Goal: Task Accomplishment & Management: Manage account settings

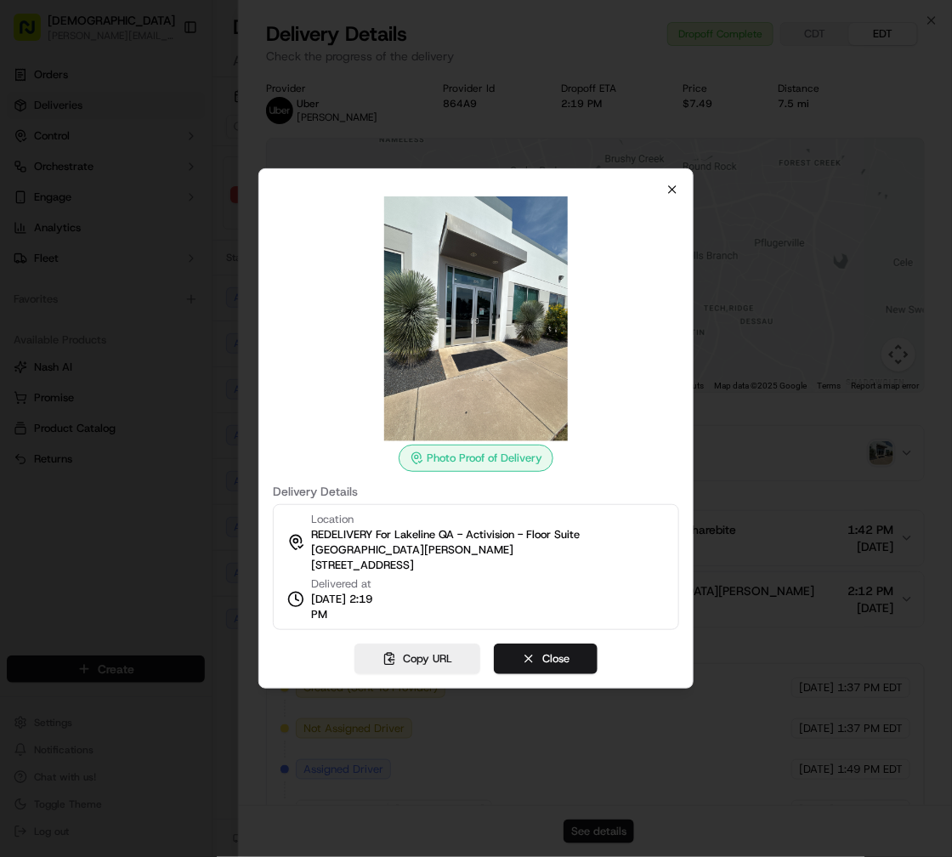
scroll to position [0, 28]
click at [670, 183] on icon "button" at bounding box center [672, 190] width 14 height 14
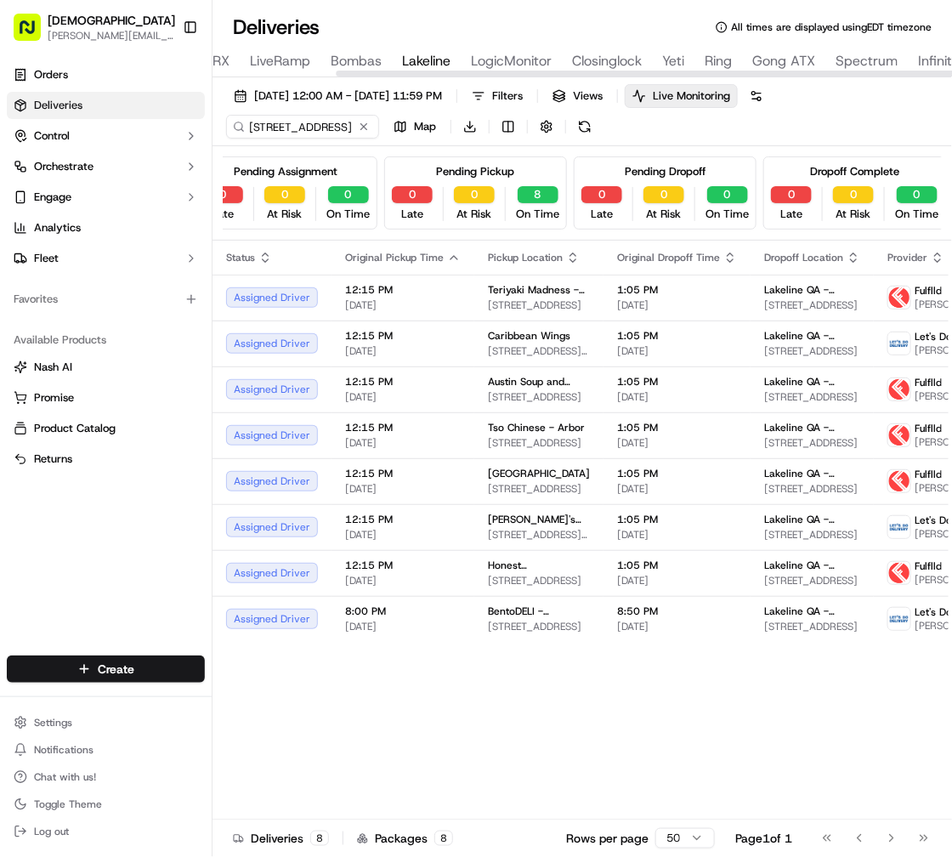
scroll to position [0, 436]
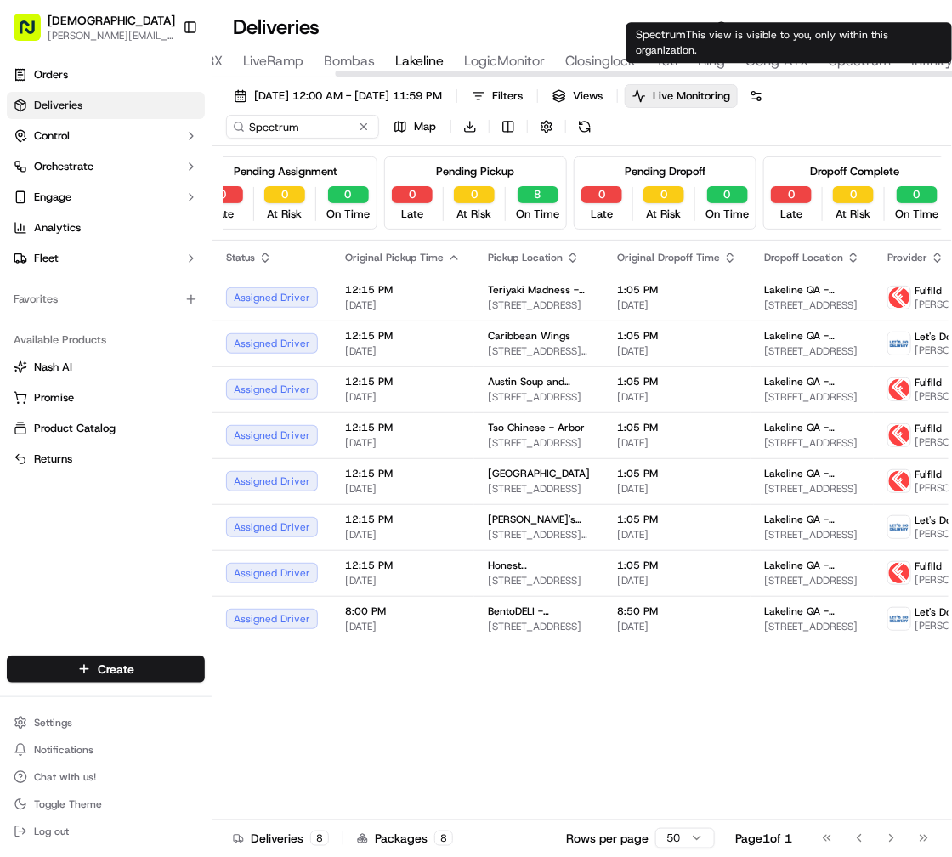
click at [845, 59] on span "Spectrum" at bounding box center [859, 61] width 62 height 20
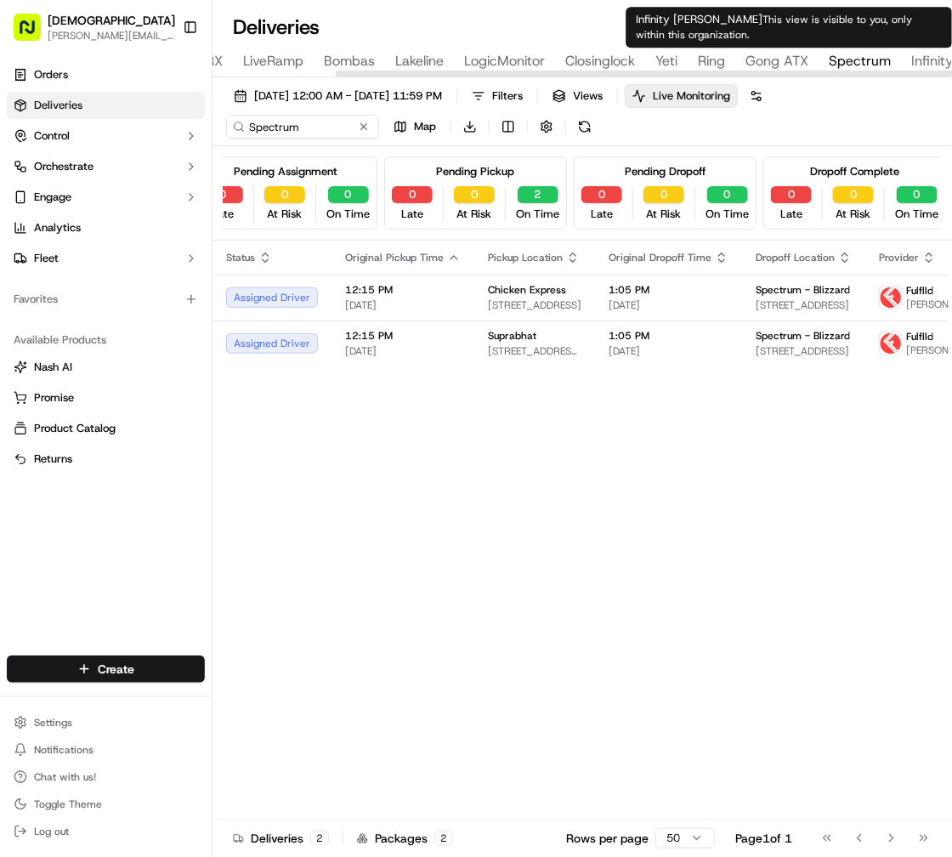
type input "Infinity [PERSON_NAME]"
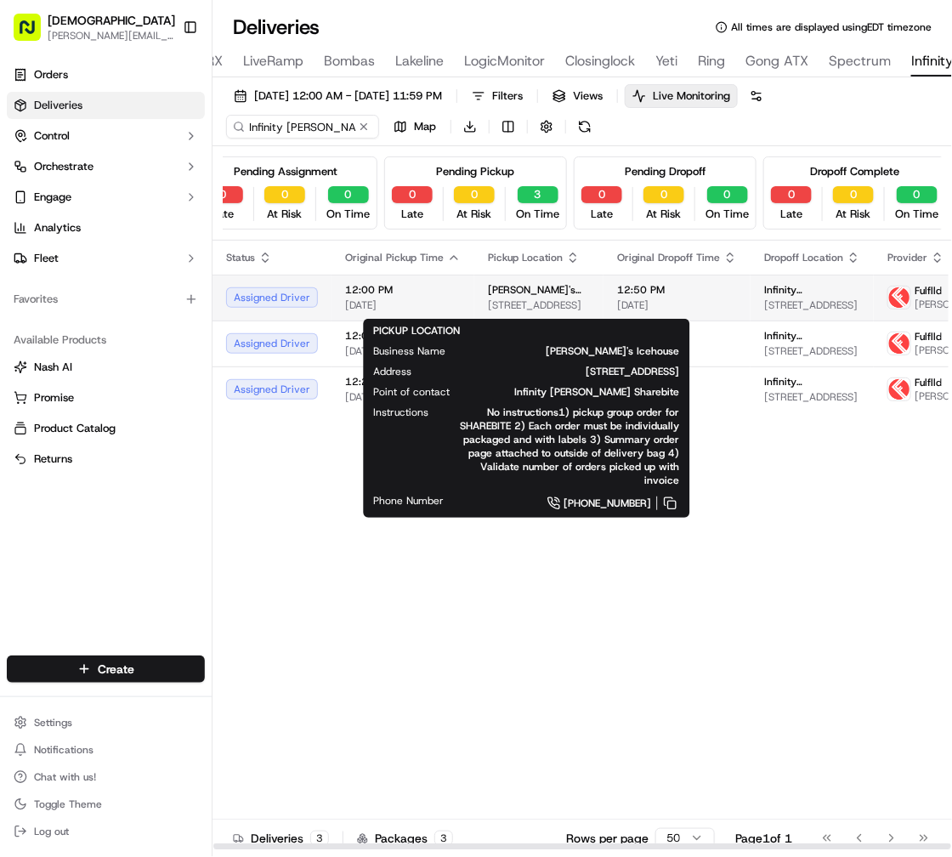
click at [513, 302] on span "[STREET_ADDRESS]" at bounding box center [539, 305] width 102 height 14
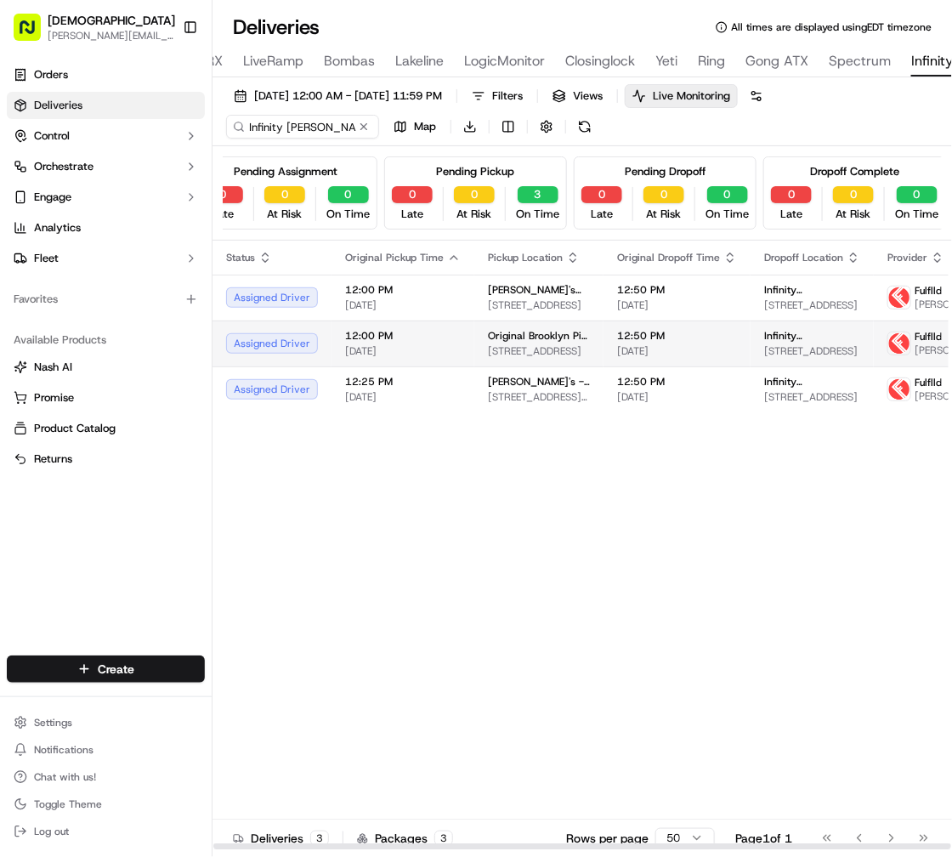
click at [458, 366] on td "12:00 PM [DATE]" at bounding box center [402, 343] width 143 height 46
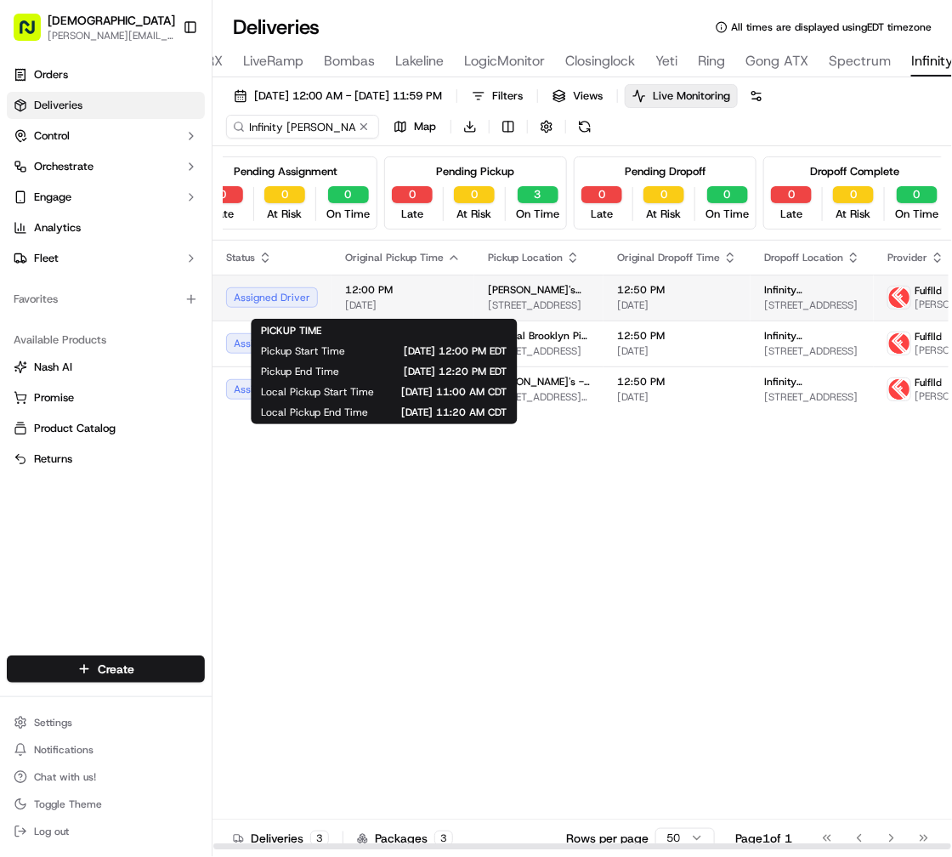
click at [409, 308] on span "[DATE]" at bounding box center [403, 305] width 116 height 14
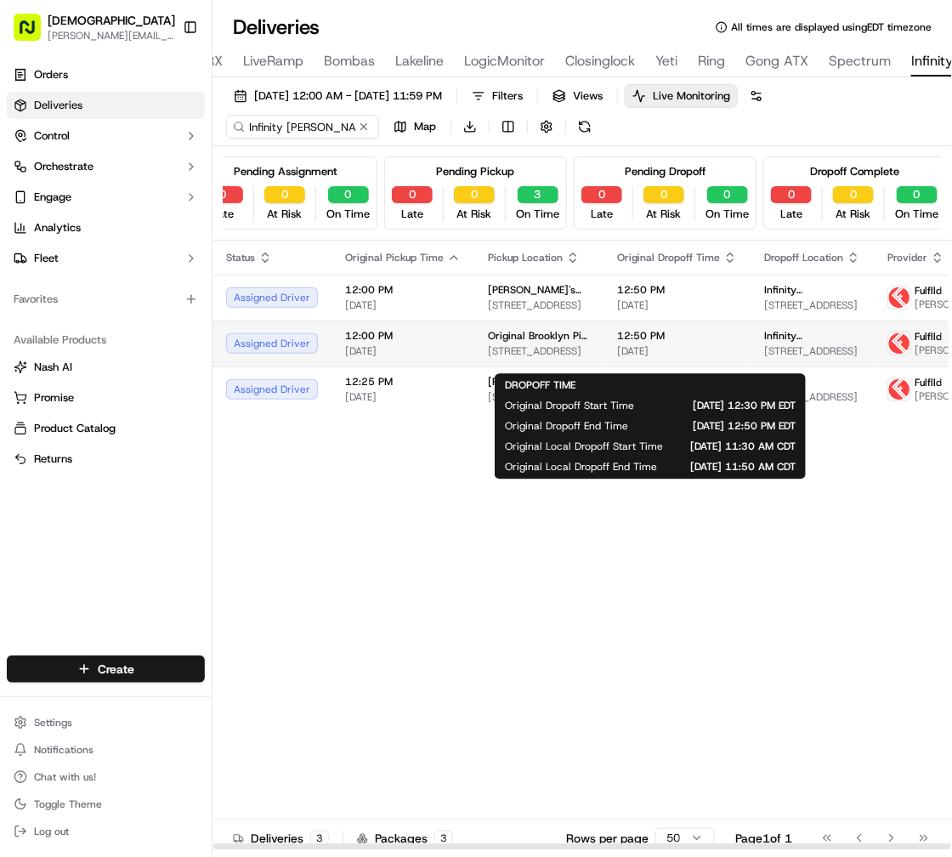
click at [667, 342] on span "12:50 PM" at bounding box center [677, 336] width 120 height 14
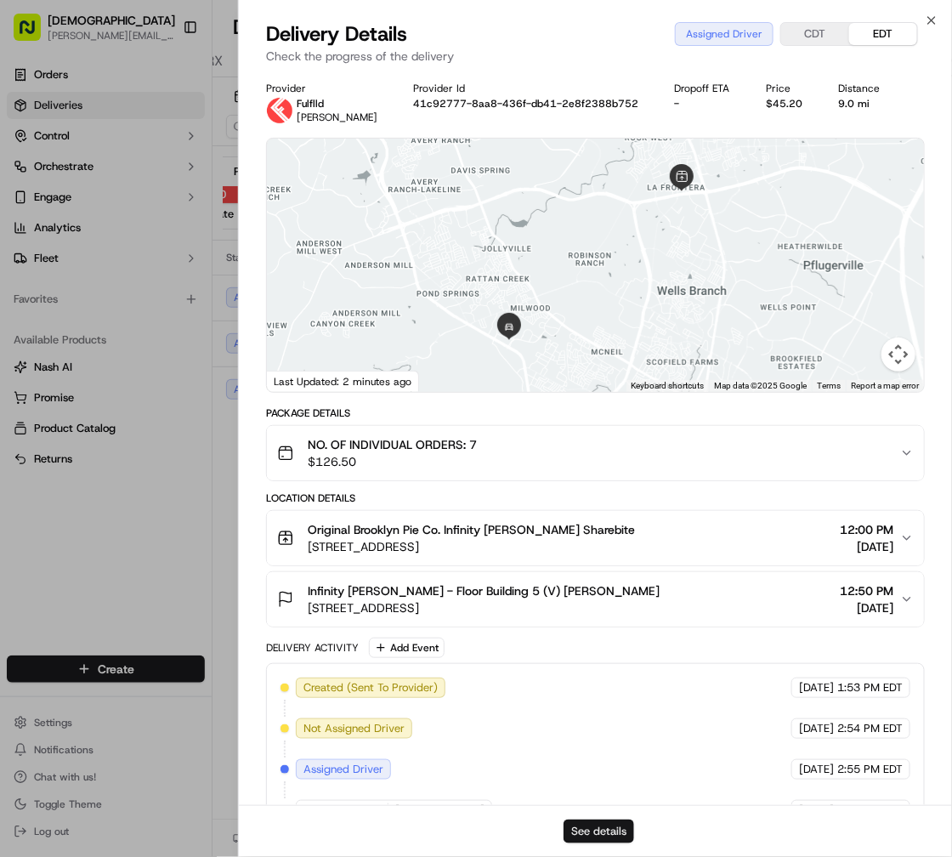
click at [615, 827] on button "See details" at bounding box center [598, 831] width 71 height 24
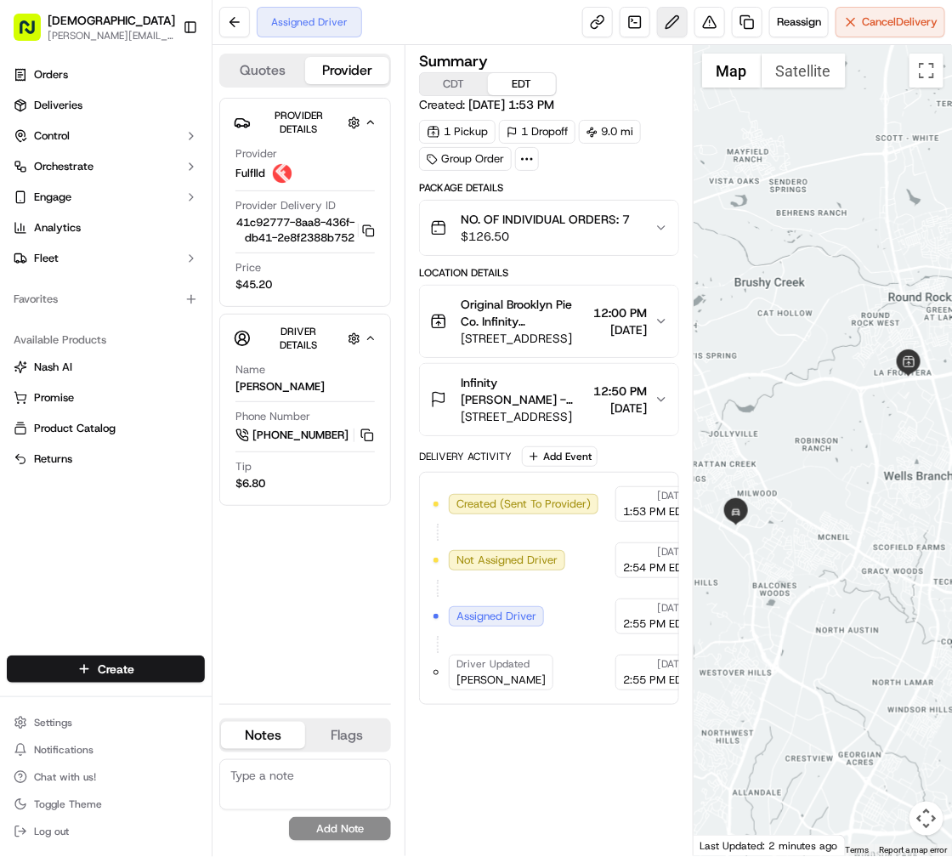
click at [670, 26] on button at bounding box center [672, 22] width 31 height 31
click at [638, 25] on link at bounding box center [634, 22] width 31 height 31
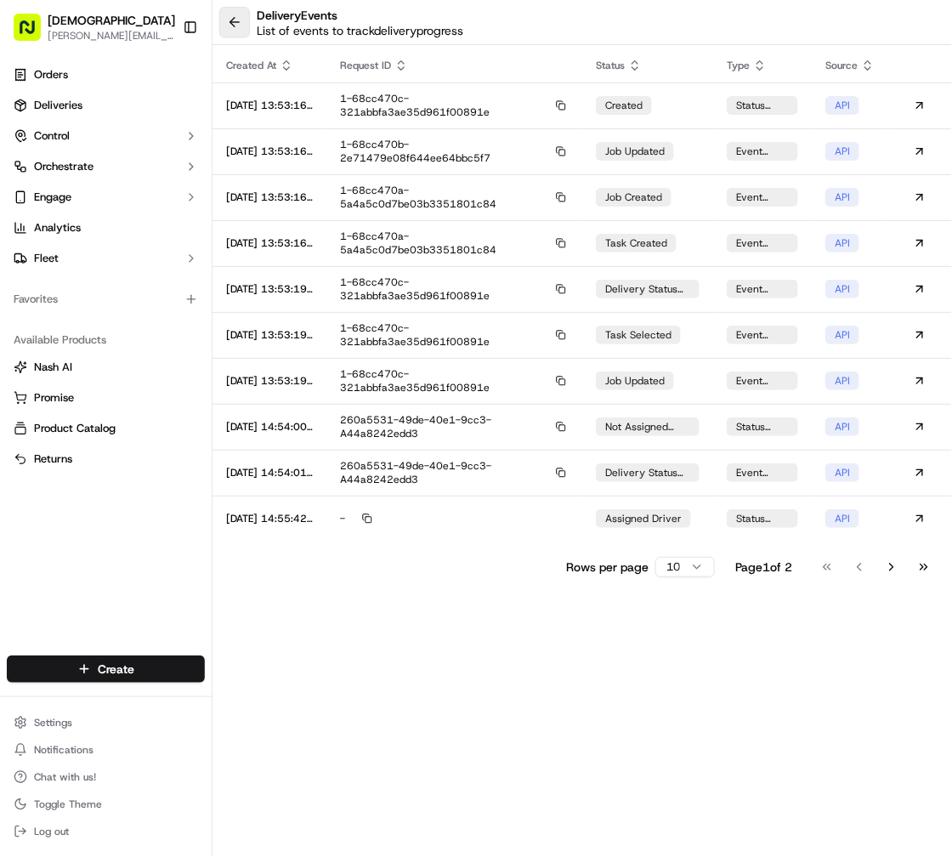
click at [221, 16] on button at bounding box center [234, 22] width 31 height 31
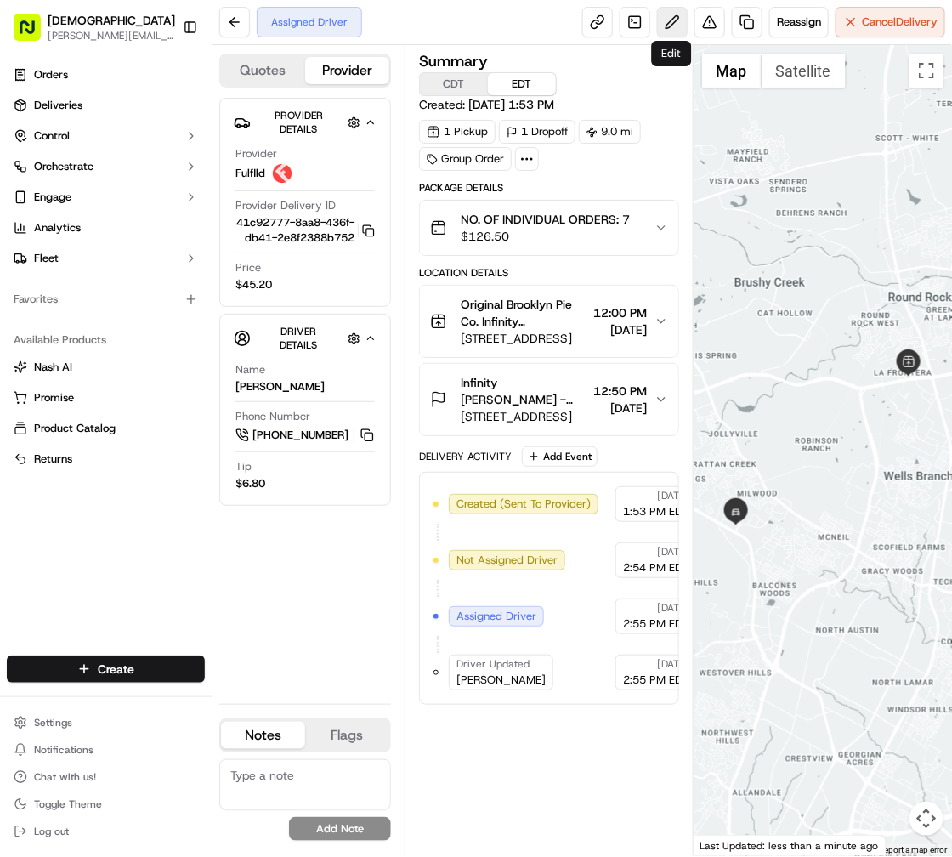
click at [669, 18] on button at bounding box center [672, 22] width 31 height 31
click at [657, 490] on span "[DATE]" at bounding box center [672, 496] width 31 height 14
click at [620, 319] on span "12:00 PM" at bounding box center [621, 312] width 54 height 17
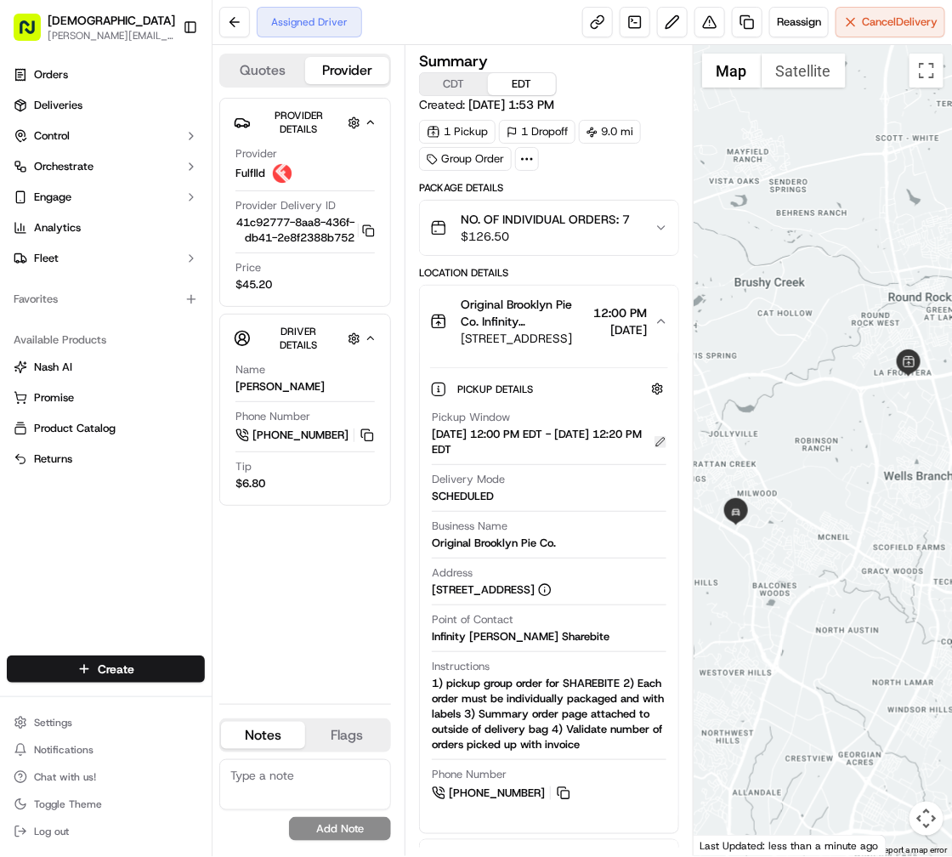
click at [659, 438] on button at bounding box center [660, 442] width 12 height 12
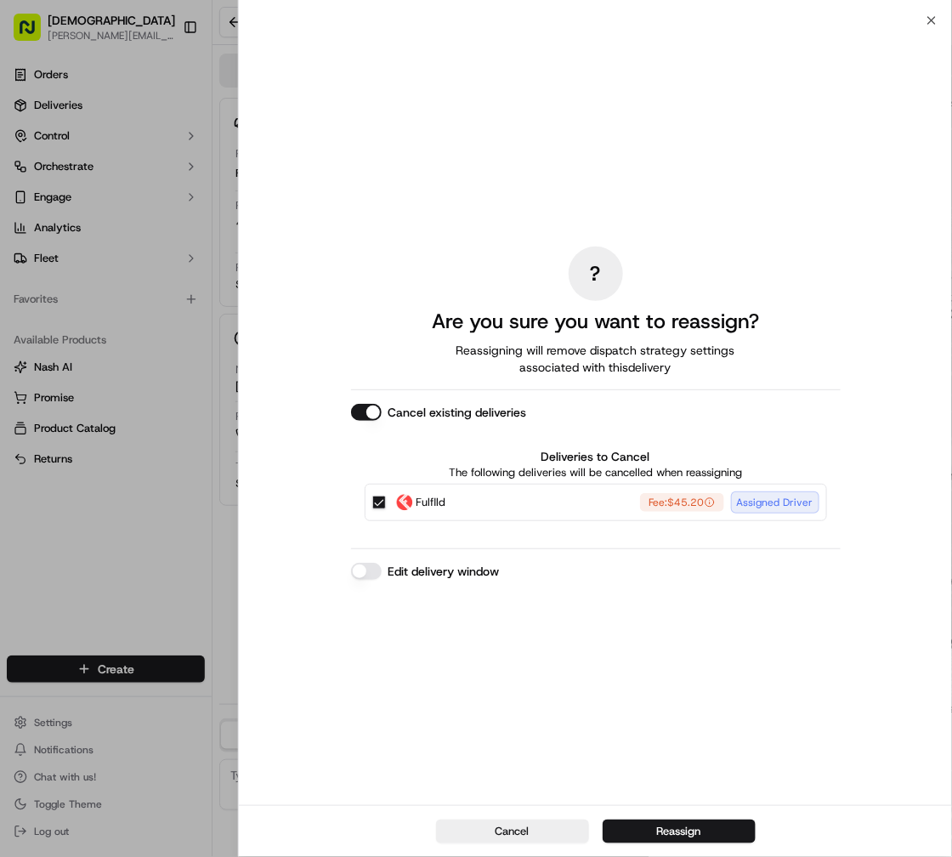
click at [379, 563] on div "Edit delivery window" at bounding box center [595, 571] width 489 height 17
click at [365, 567] on button "Edit delivery window" at bounding box center [366, 571] width 31 height 17
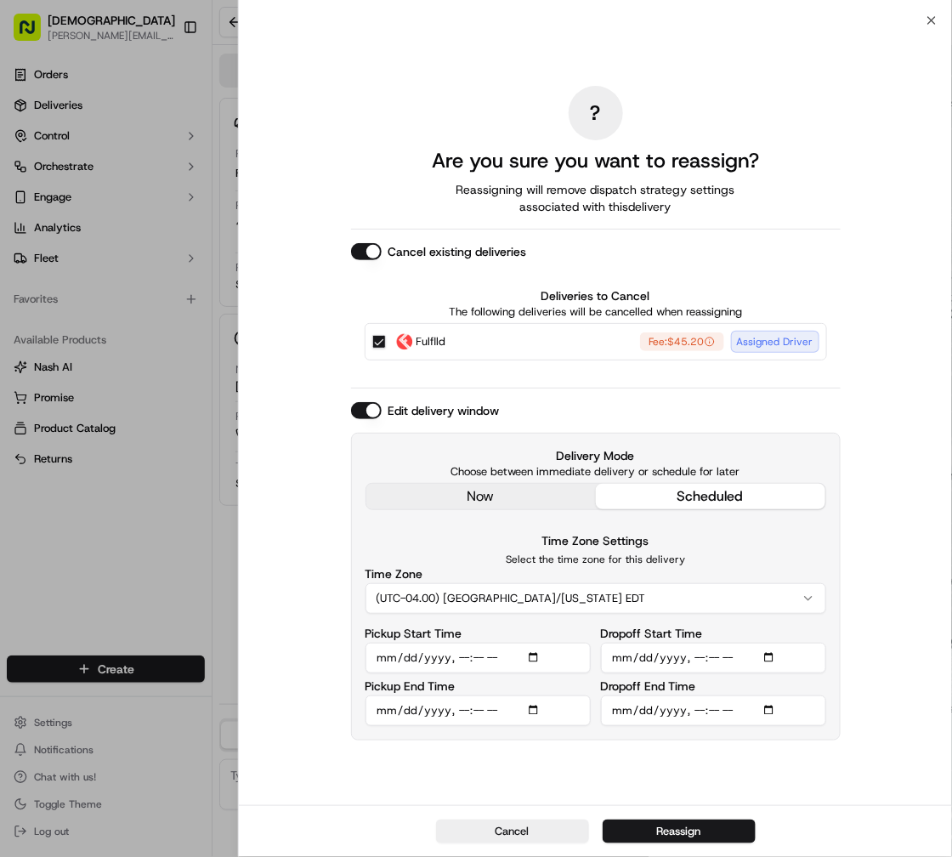
click at [368, 263] on div "Cancel existing deliveries Deliveries to Cancel The following deliveries will b…" at bounding box center [595, 308] width 489 height 131
click at [366, 248] on button "Cancel existing deliveries" at bounding box center [366, 251] width 31 height 17
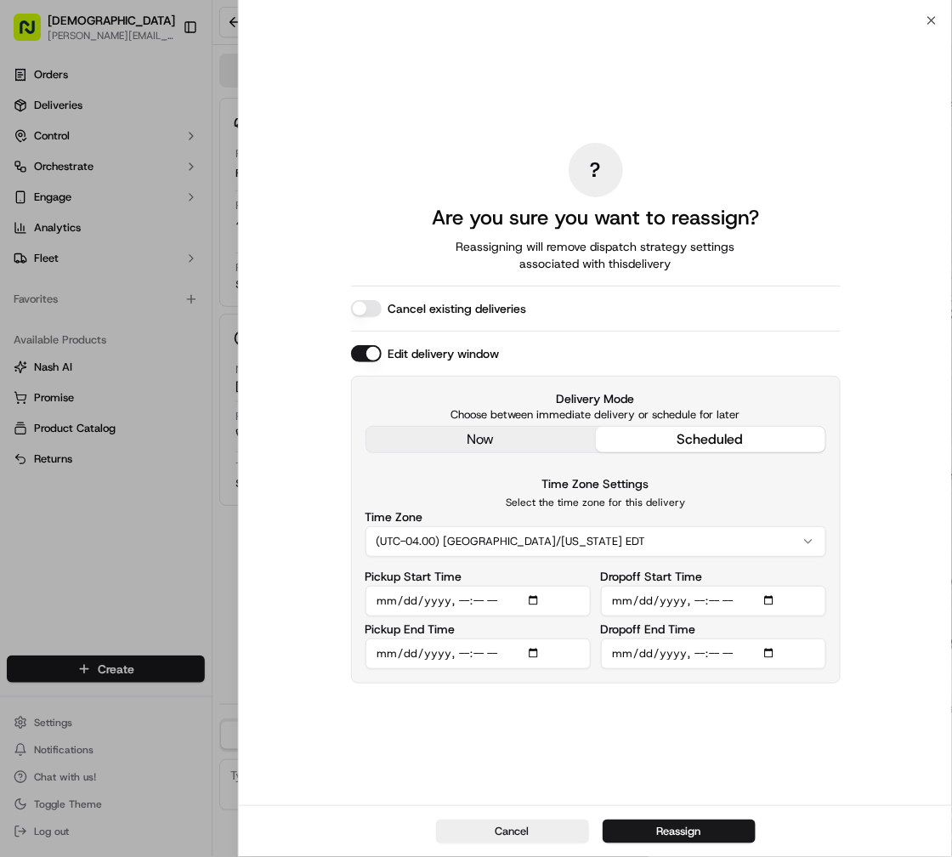
click at [535, 599] on input "Pickup Start Time" at bounding box center [477, 600] width 225 height 31
type input "2025-09-19T12:15"
click at [302, 685] on div "? Are you sure you want to reassign? Reassigning will remove dispatch strategy …" at bounding box center [595, 412] width 713 height 784
click at [538, 650] on input "Pickup End Time" at bounding box center [477, 653] width 225 height 31
type input "2025-09-19T12:25"
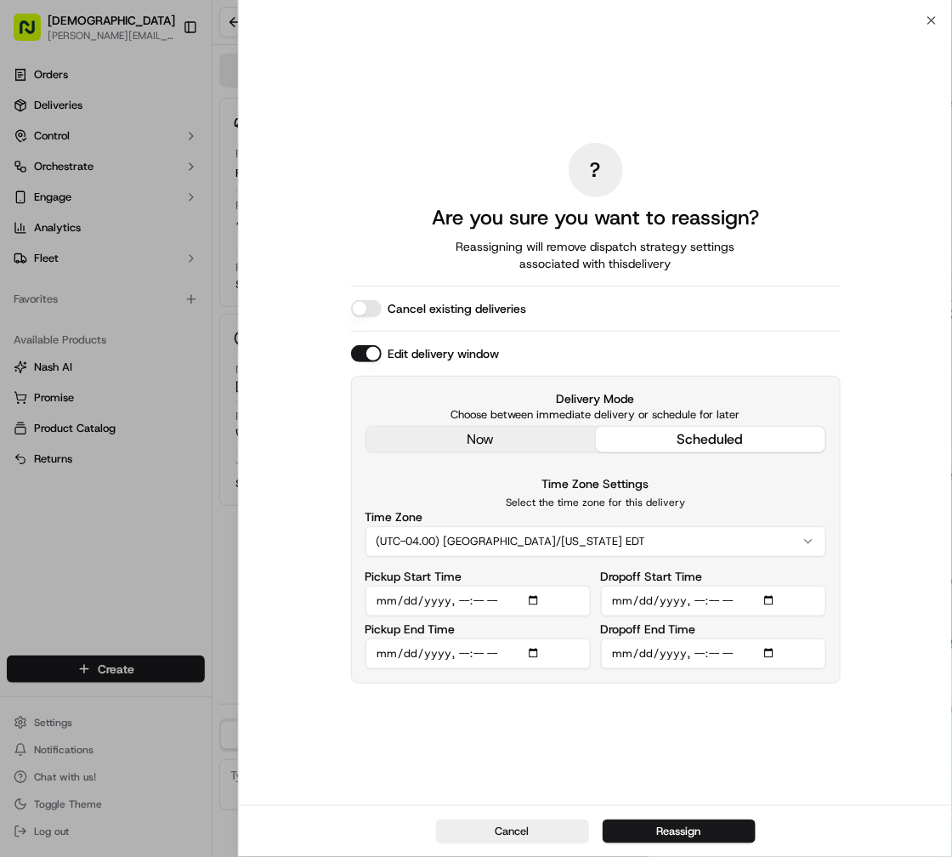
click at [777, 725] on div "? Are you sure you want to reassign? Reassigning will remove dispatch strategy …" at bounding box center [595, 412] width 489 height 777
click at [769, 597] on input "Dropoff Start Time" at bounding box center [713, 600] width 225 height 31
type input "2025-09-19T12:40"
click at [472, 759] on div "? Are you sure you want to reassign? Reassigning will remove dispatch strategy …" at bounding box center [595, 412] width 489 height 777
click at [773, 644] on input "Dropoff End Time" at bounding box center [713, 653] width 225 height 31
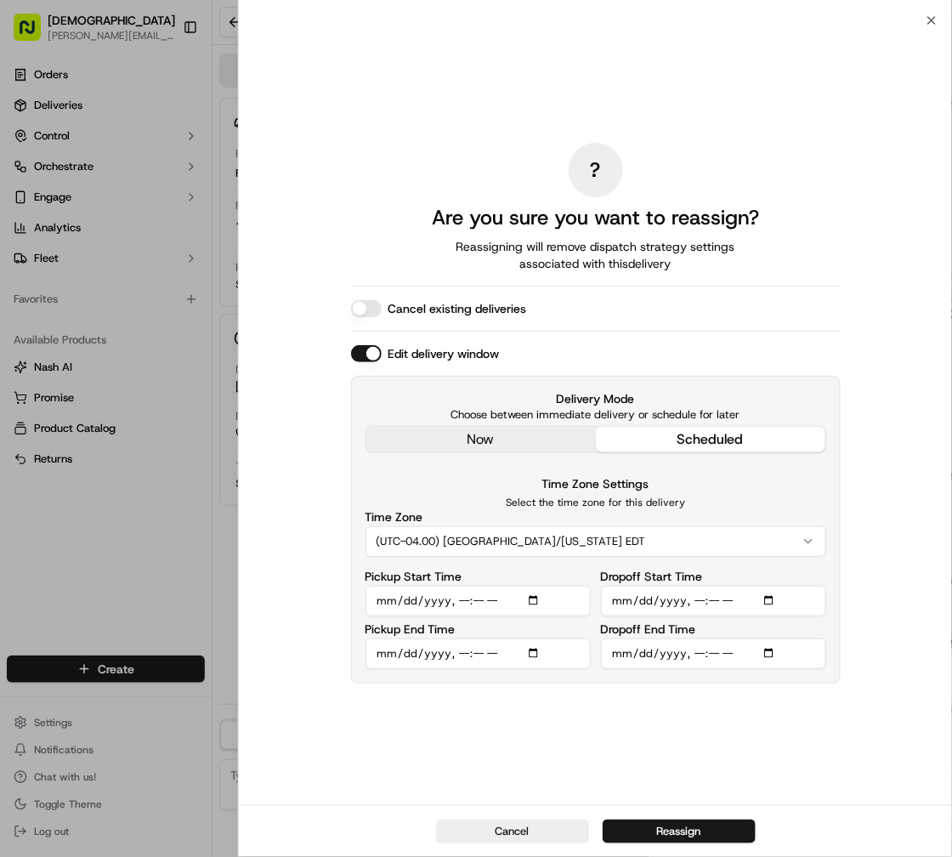
click at [772, 648] on input "Dropoff End Time" at bounding box center [713, 653] width 225 height 31
type input "2025-09-19T12:55"
click at [424, 716] on div "? Are you sure you want to reassign? Reassigning will remove dispatch strategy …" at bounding box center [595, 412] width 489 height 777
click at [515, 840] on button "Cancel" at bounding box center [512, 831] width 153 height 24
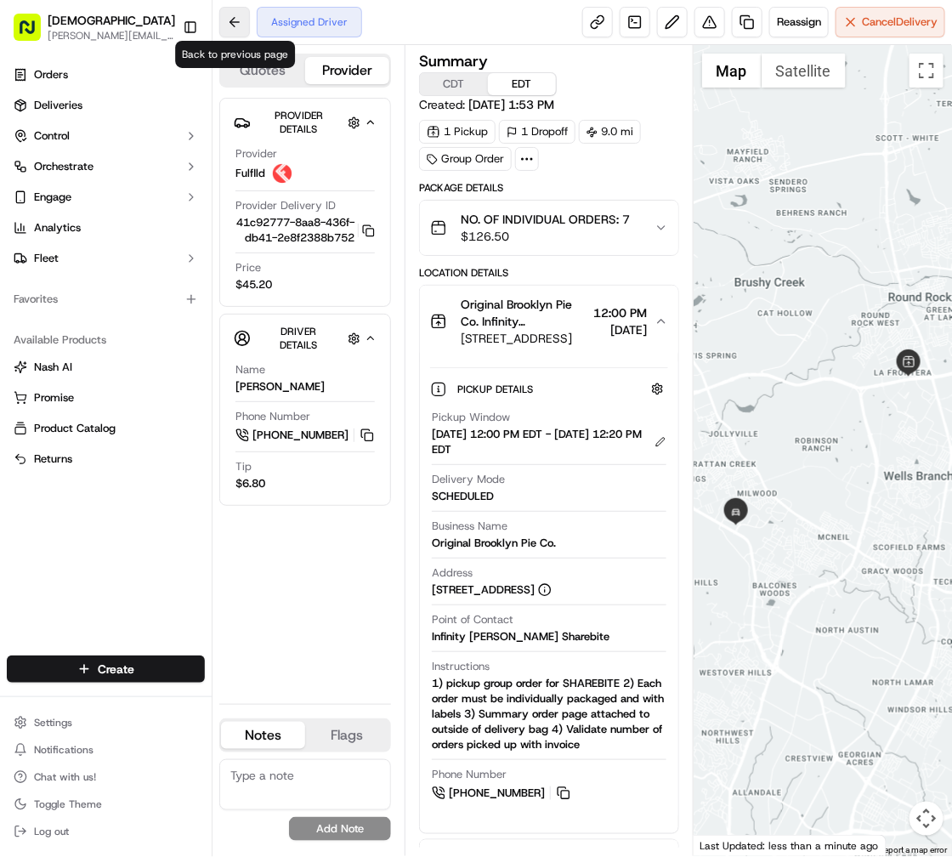
click at [223, 18] on button at bounding box center [234, 22] width 31 height 31
